Goal: Check status

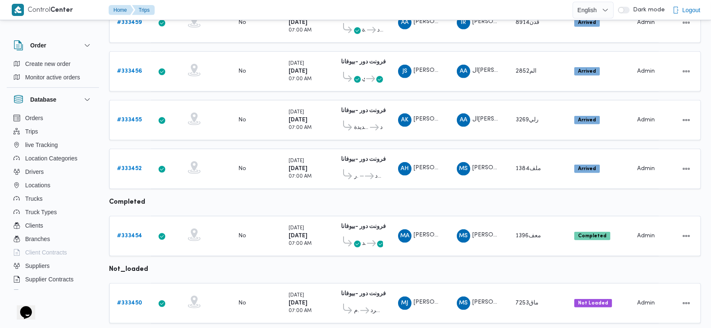
scroll to position [867, 0]
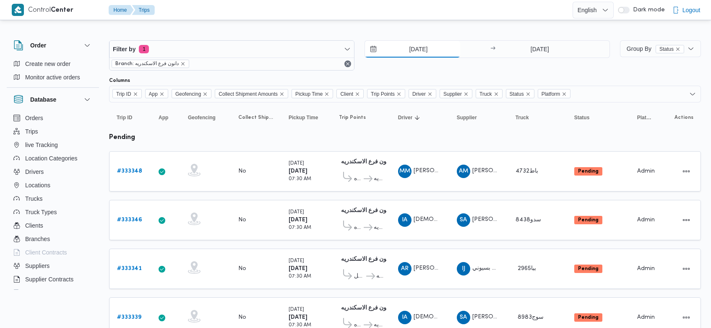
click at [406, 50] on input "[DATE]" at bounding box center [412, 49] width 95 height 17
click at [403, 51] on input "[DATE]" at bounding box center [412, 49] width 95 height 17
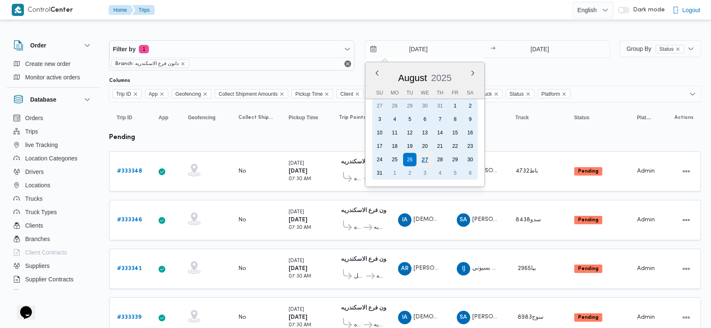
click at [426, 159] on div "27" at bounding box center [425, 159] width 16 height 16
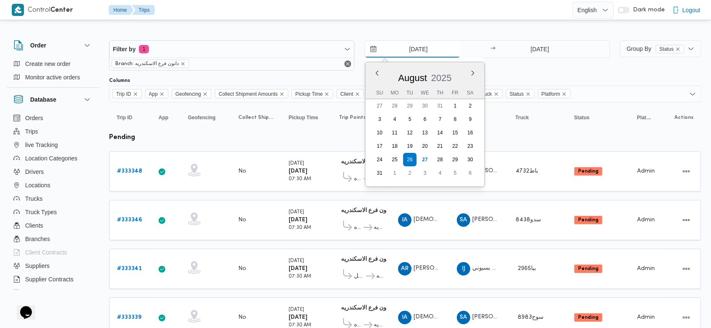
type input "[DATE]"
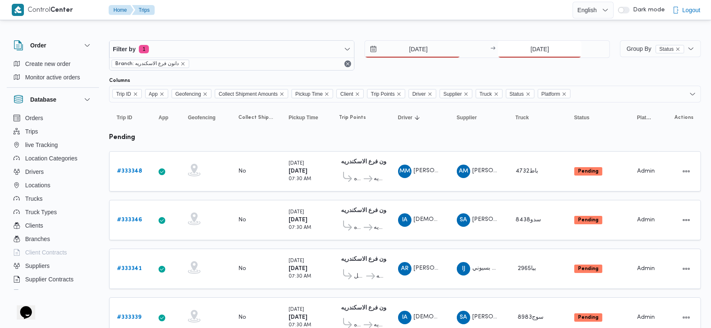
click at [529, 50] on input "[DATE]" at bounding box center [539, 49] width 83 height 17
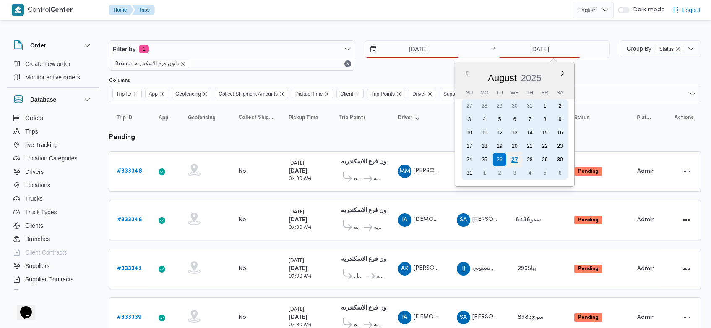
click at [517, 164] on div "27" at bounding box center [515, 159] width 16 height 16
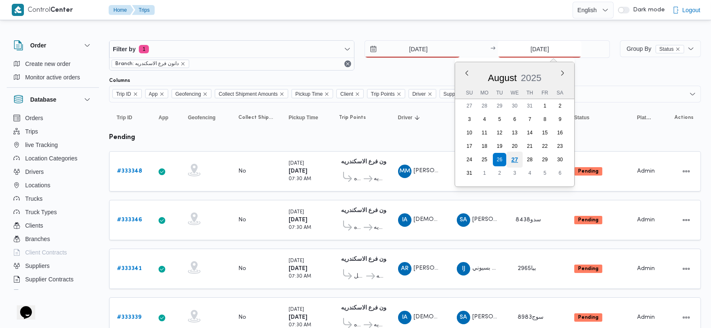
type input "[DATE]"
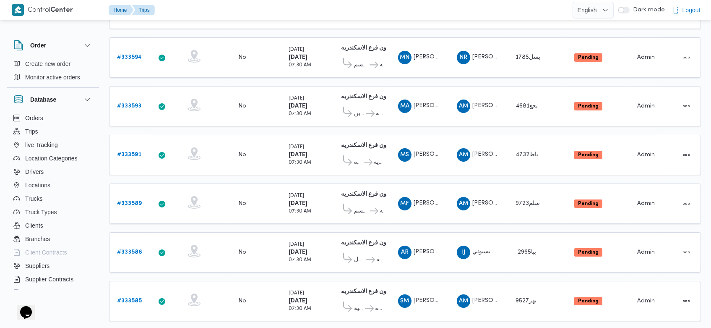
scroll to position [480, 0]
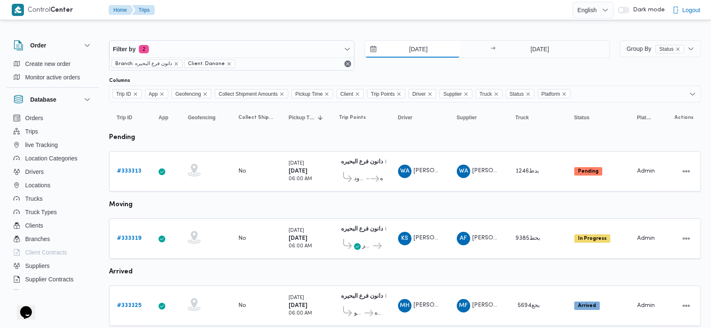
click at [407, 47] on input "[DATE]" at bounding box center [412, 49] width 95 height 17
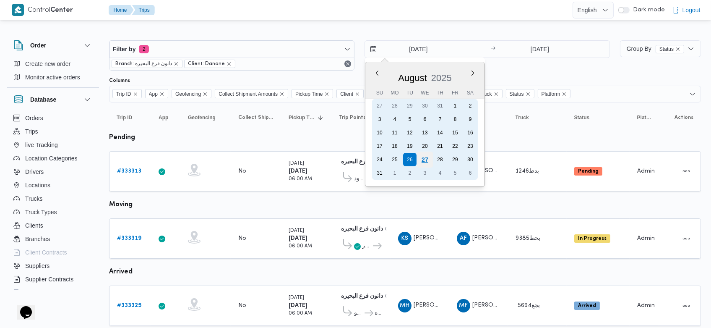
click at [421, 157] on div "27" at bounding box center [425, 159] width 16 height 16
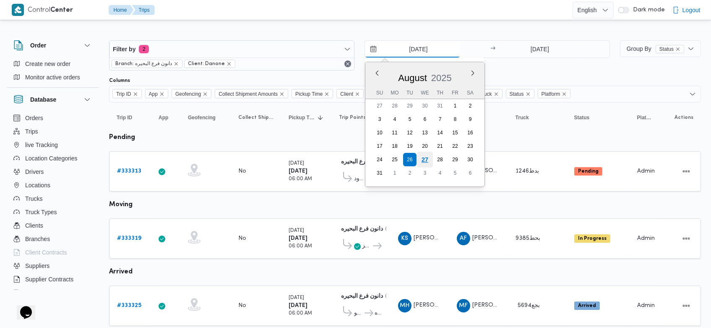
type input "[DATE]"
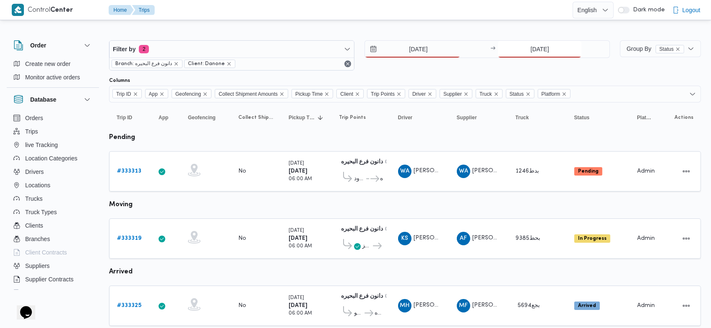
click at [524, 50] on input "[DATE]" at bounding box center [539, 49] width 83 height 17
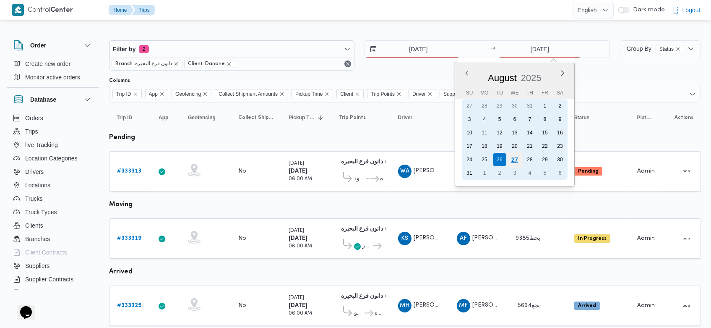
click at [517, 159] on div "27" at bounding box center [515, 159] width 16 height 16
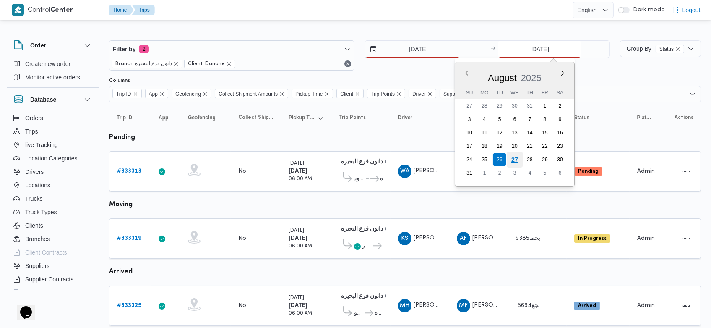
type input "[DATE]"
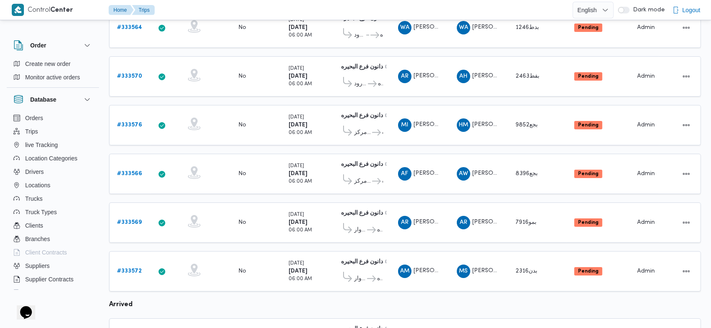
scroll to position [73, 0]
